Goal: Answer question/provide support: Share knowledge or assist other users

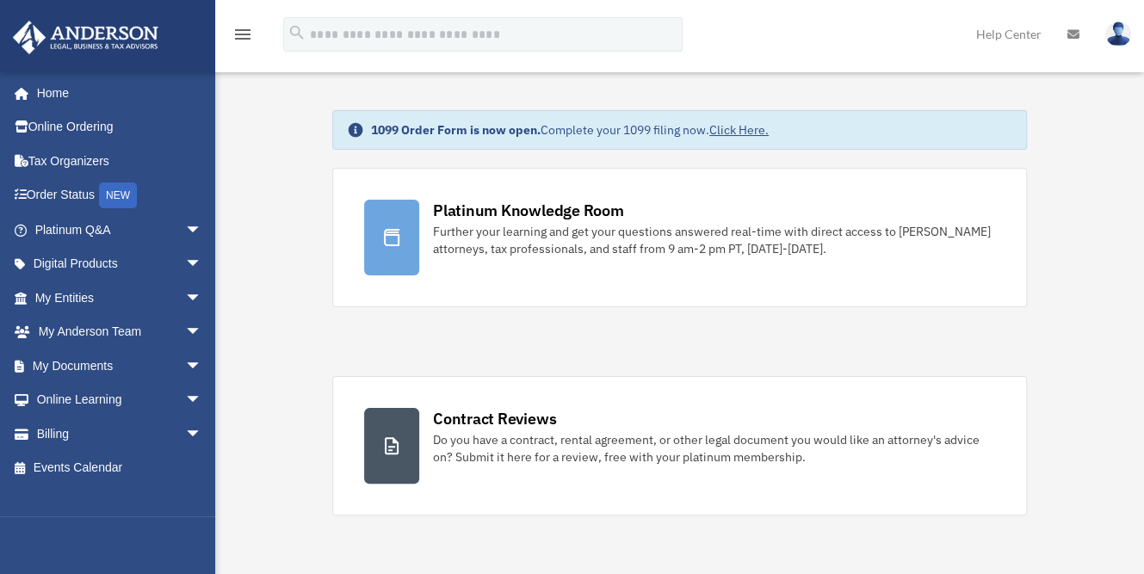
click at [1071, 30] on icon at bounding box center [1074, 34] width 12 height 12
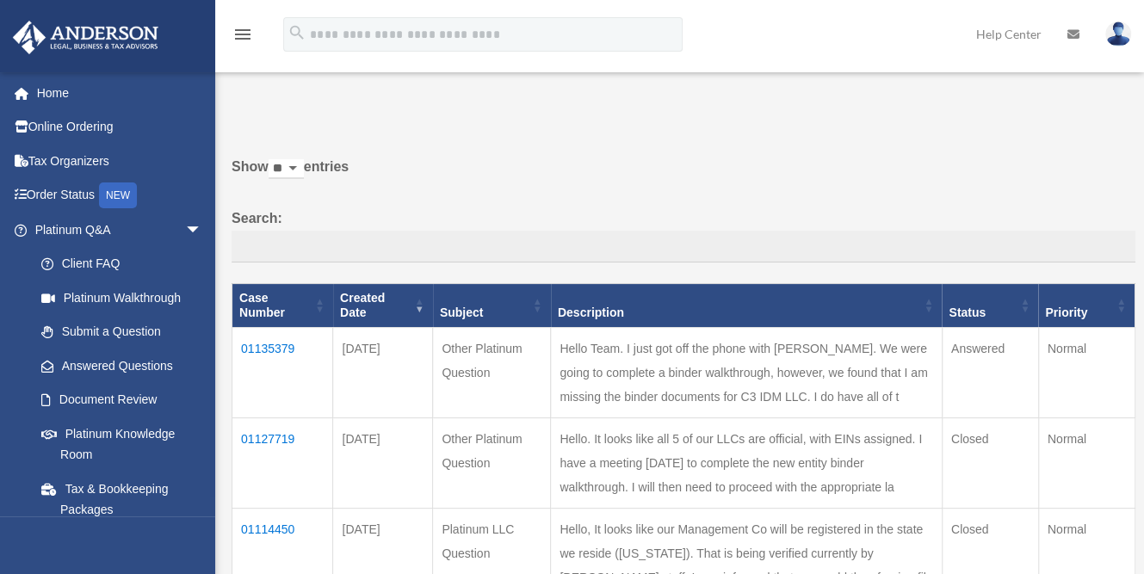
click at [276, 332] on td "01135379" at bounding box center [283, 372] width 101 height 90
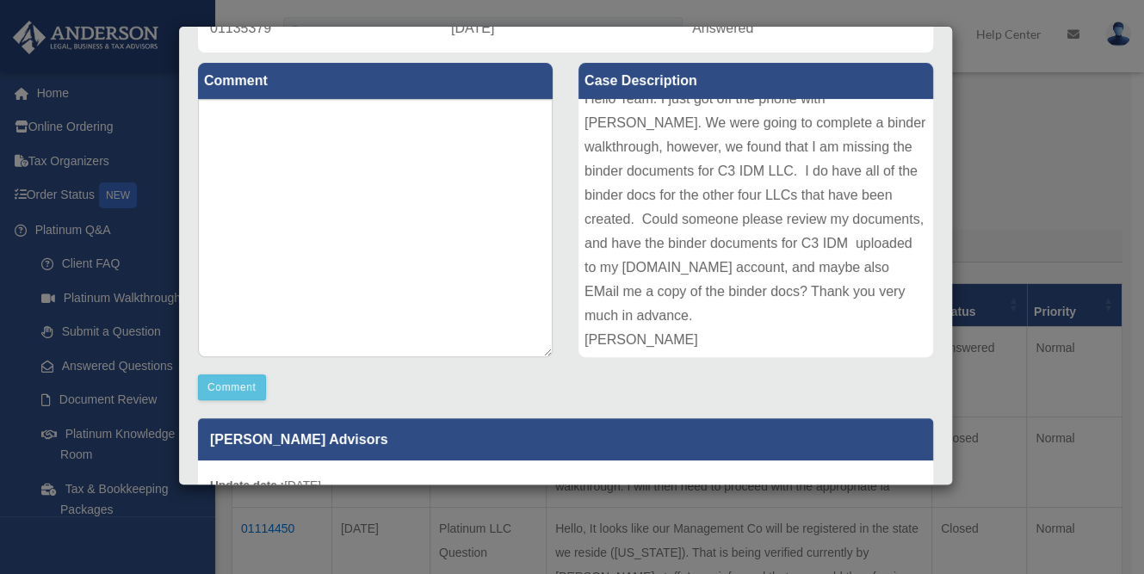
scroll to position [177, 0]
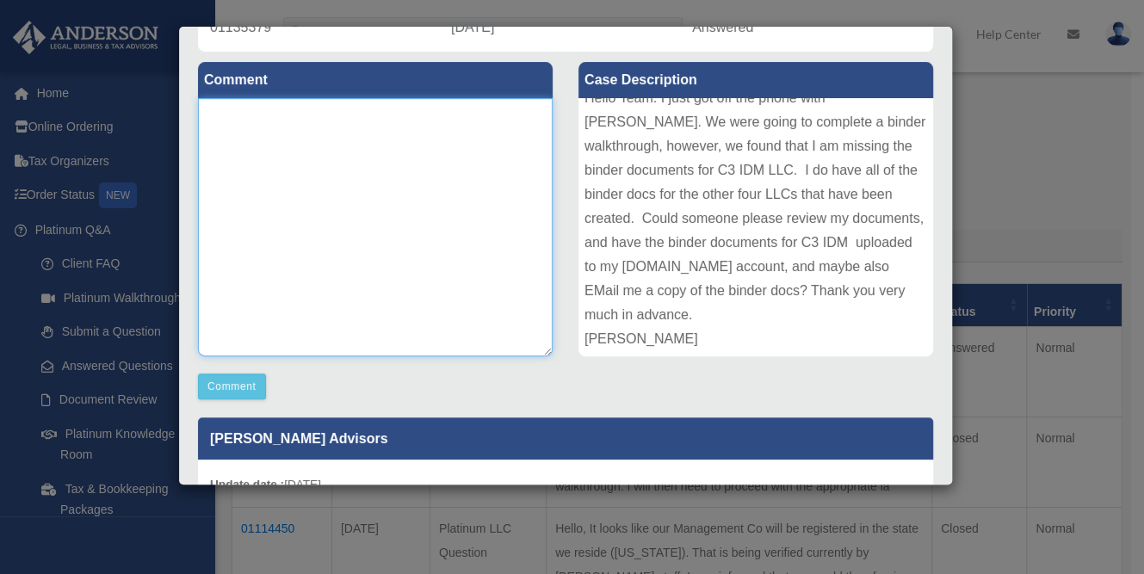
click at [374, 138] on textarea at bounding box center [375, 227] width 355 height 258
type textarea "**********"
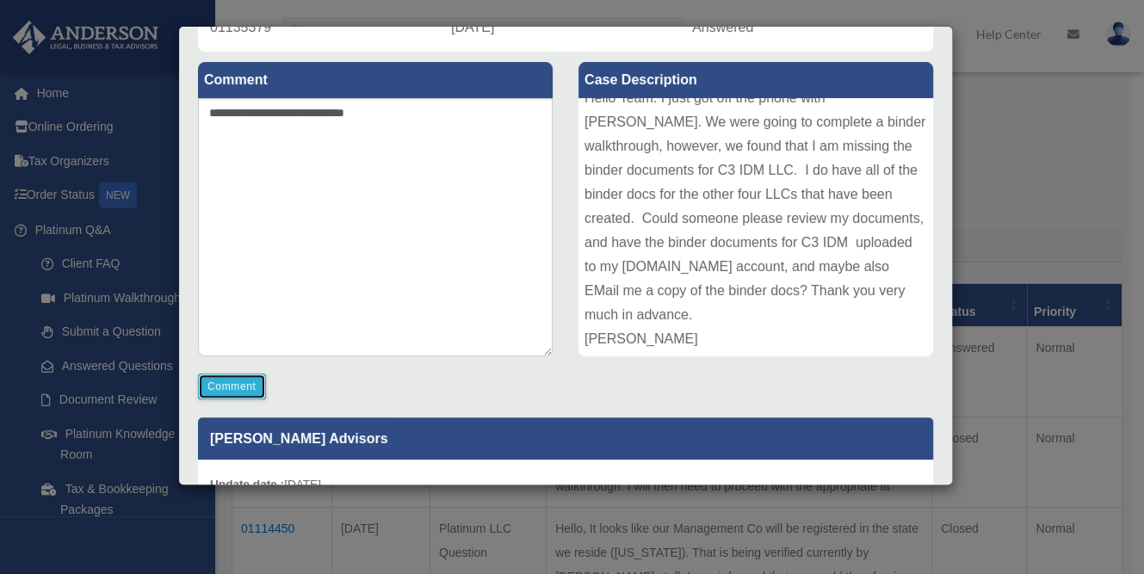
click at [239, 388] on button "Comment" at bounding box center [232, 387] width 68 height 26
